Goal: Task Accomplishment & Management: Manage account settings

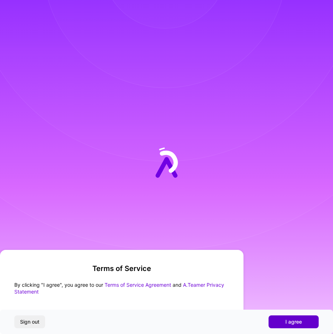
click at [286, 321] on span "I agree" at bounding box center [293, 321] width 16 height 7
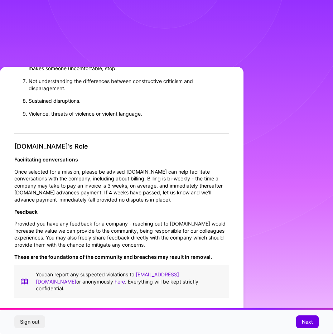
scroll to position [660, 0]
click at [307, 320] on span "Next" at bounding box center [307, 321] width 11 height 7
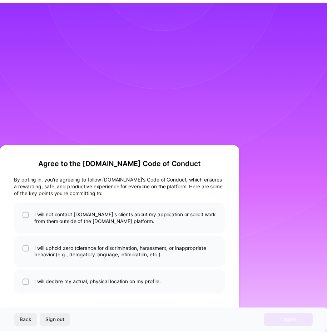
scroll to position [0, 0]
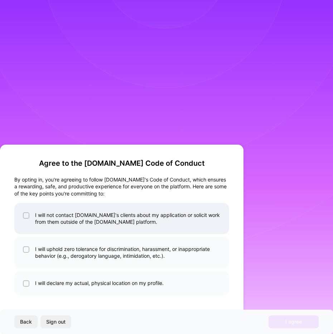
click at [25, 216] on input "checkbox" at bounding box center [26, 215] width 5 height 5
checkbox input "true"
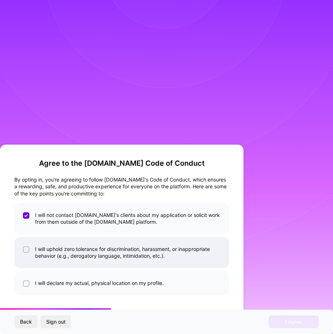
click at [25, 250] on input "checkbox" at bounding box center [26, 249] width 5 height 5
checkbox input "true"
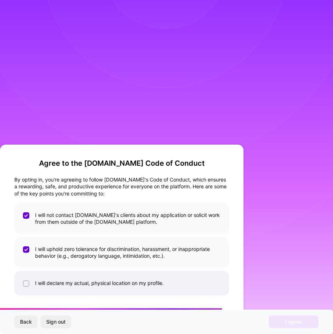
click at [26, 282] on input "checkbox" at bounding box center [26, 283] width 5 height 5
checkbox input "true"
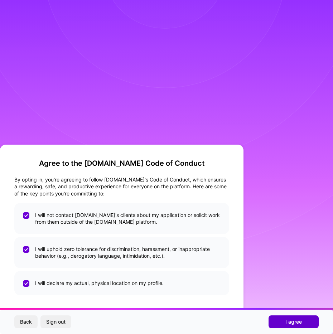
click at [297, 323] on span "I agree" at bounding box center [293, 321] width 16 height 7
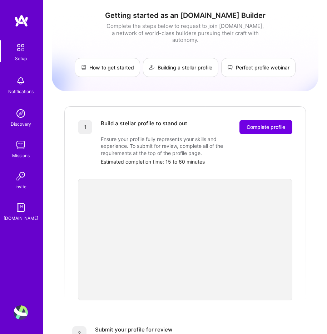
click at [244, 146] on div "Build a stellar profile to stand out Complete profile Ensure your profile fully…" at bounding box center [197, 142] width 192 height 45
click at [257, 123] on span "Complete profile" at bounding box center [266, 126] width 39 height 7
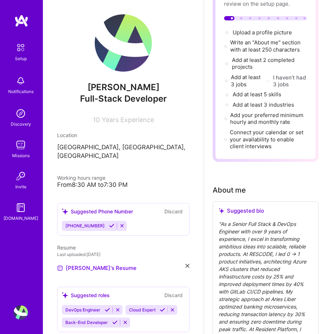
scroll to position [107, 0]
